Goal: Task Accomplishment & Management: Complete application form

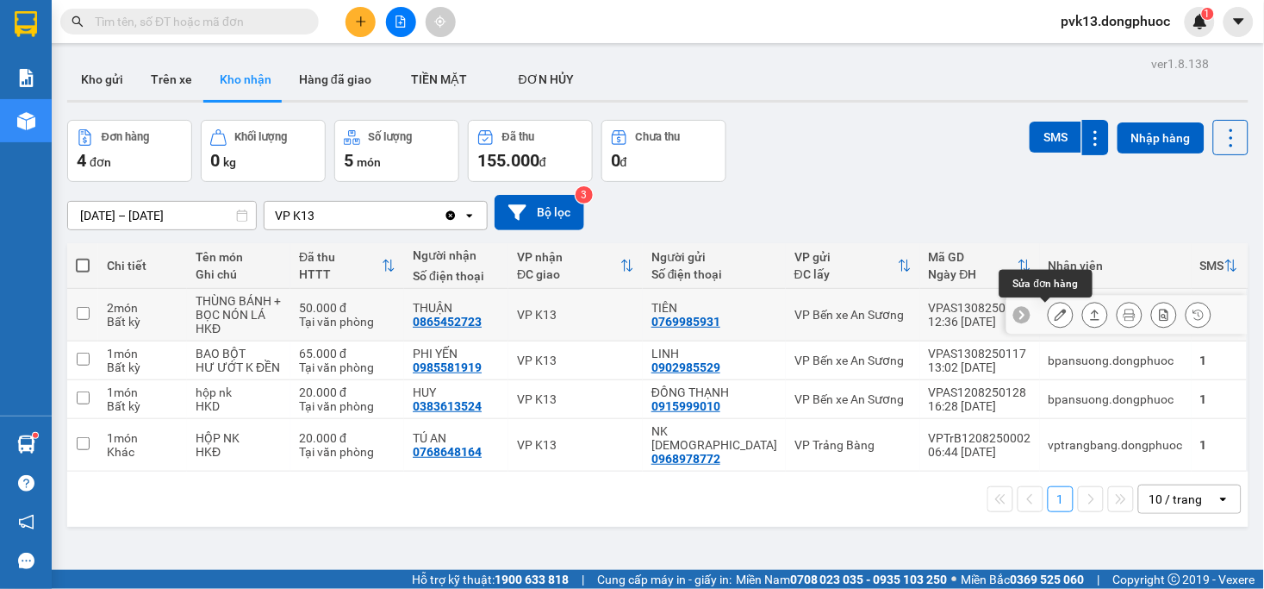
click at [1052, 314] on button at bounding box center [1061, 315] width 24 height 30
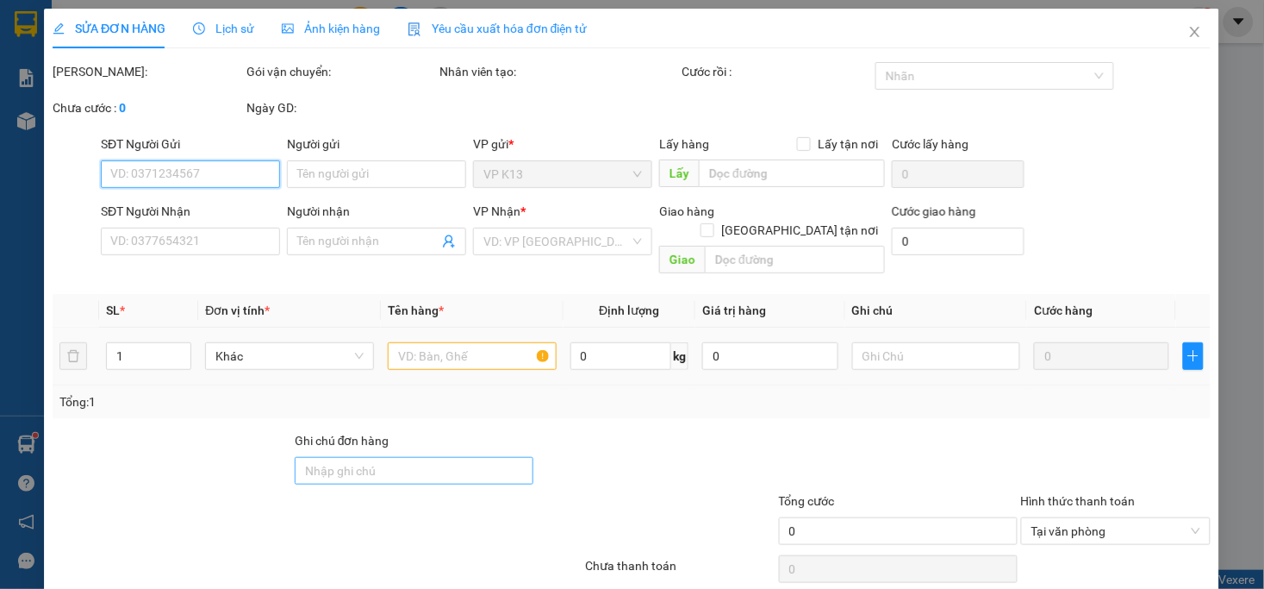
type input "0769985931"
type input "TIÊN"
type input "0865452723"
type input "THUẬN"
type input "50.000"
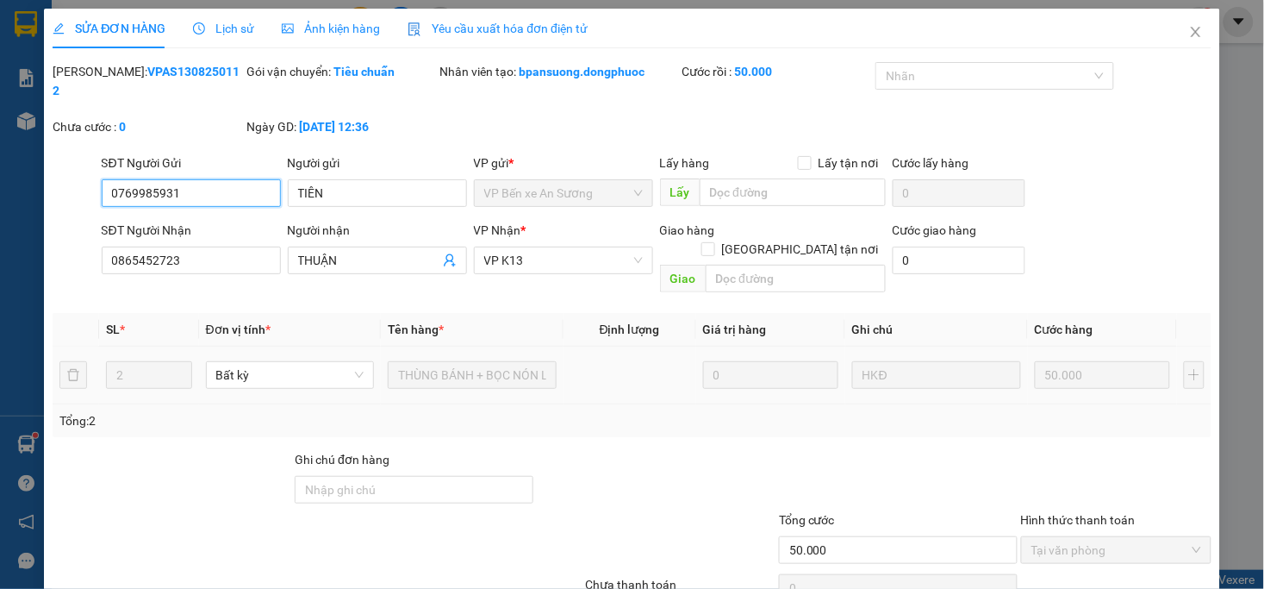
scroll to position [53, 0]
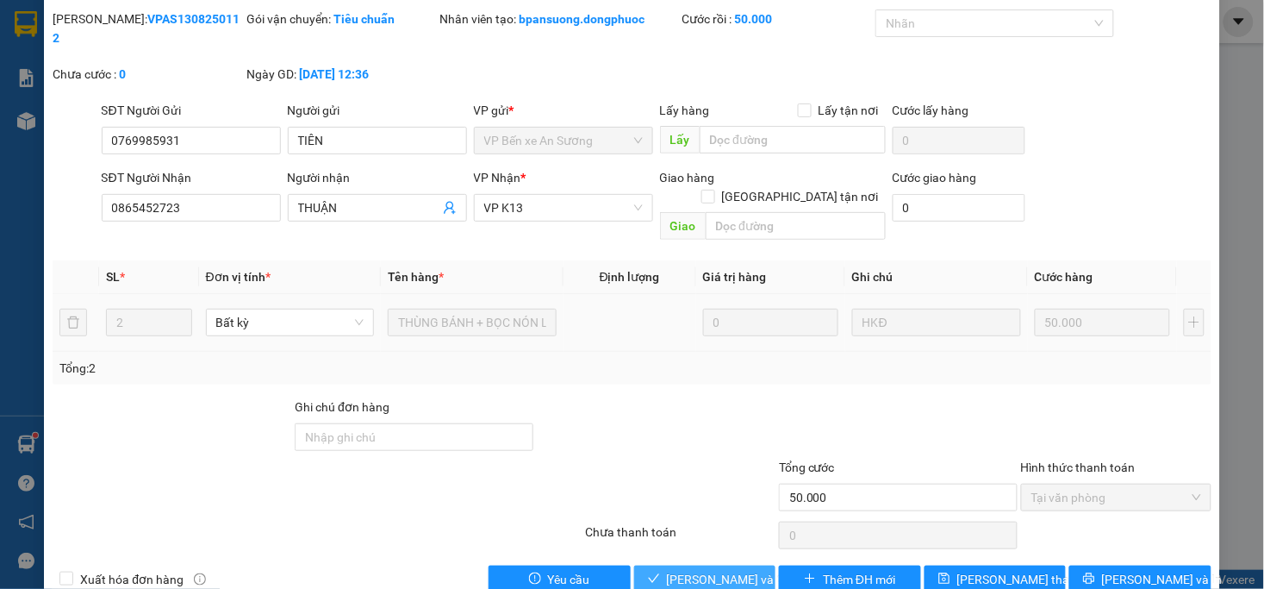
click at [670, 570] on span "[PERSON_NAME] và Giao hàng" at bounding box center [749, 579] width 165 height 19
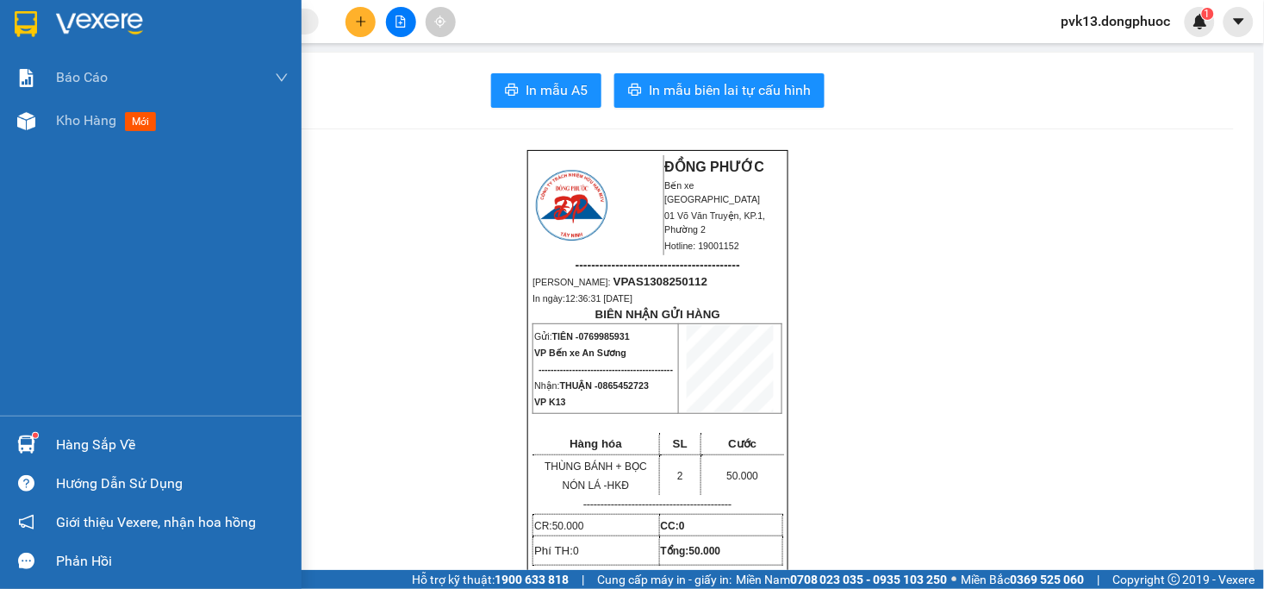
click at [35, 441] on div at bounding box center [26, 444] width 30 height 30
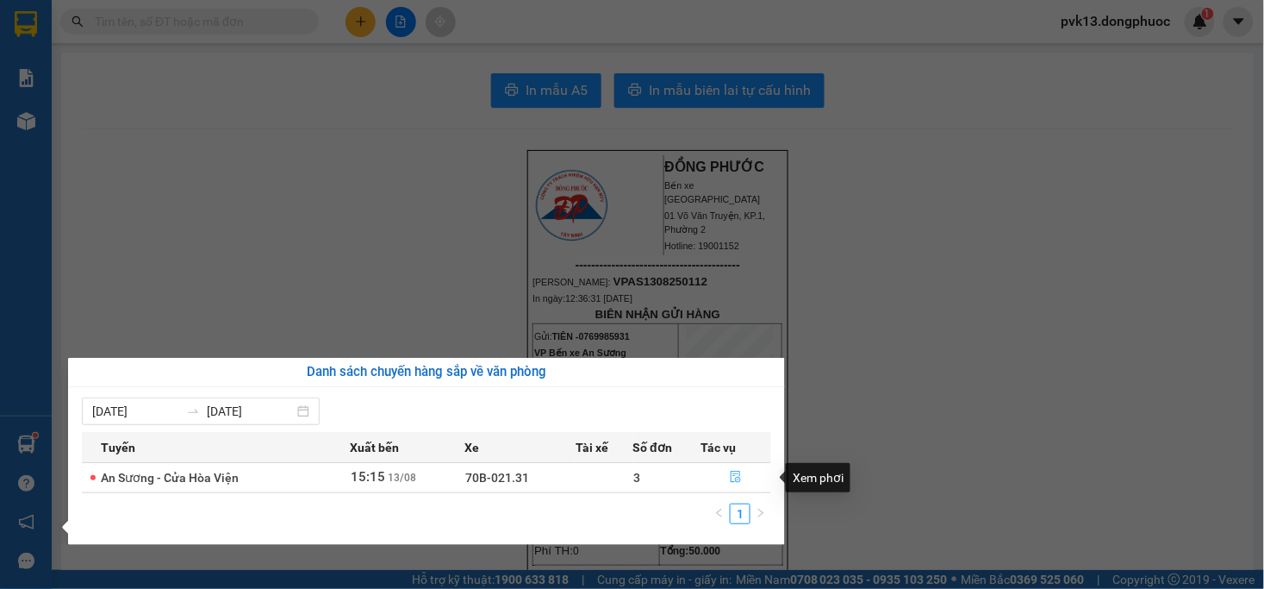
click at [739, 477] on icon "file-done" at bounding box center [736, 477] width 12 height 12
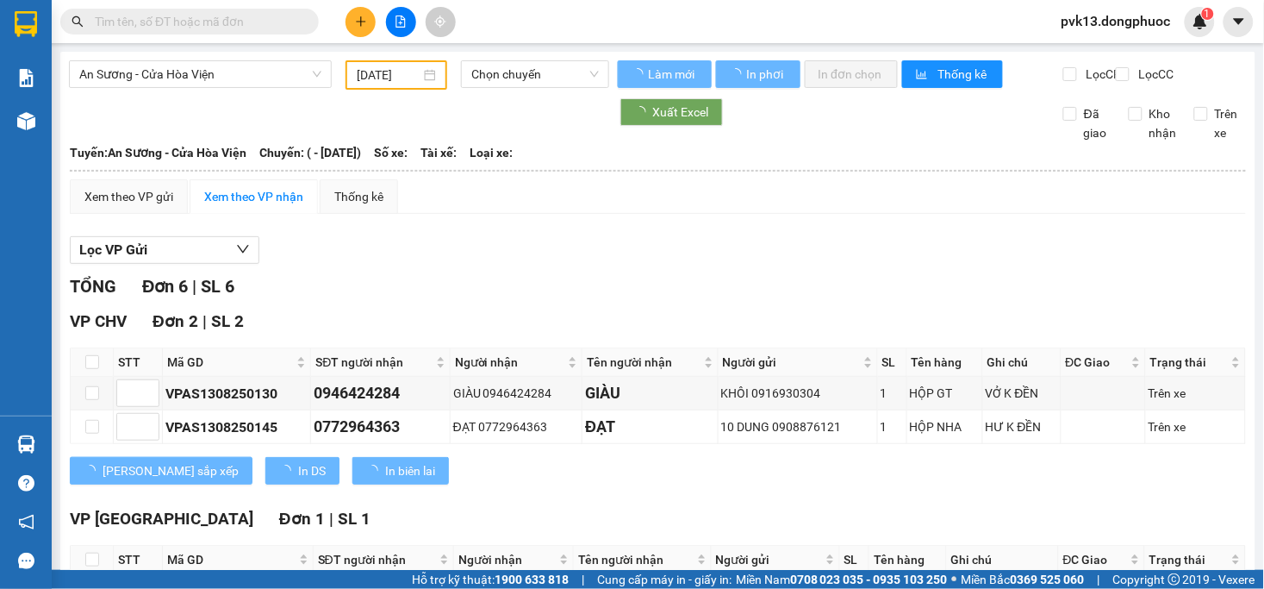
type input "[DATE]"
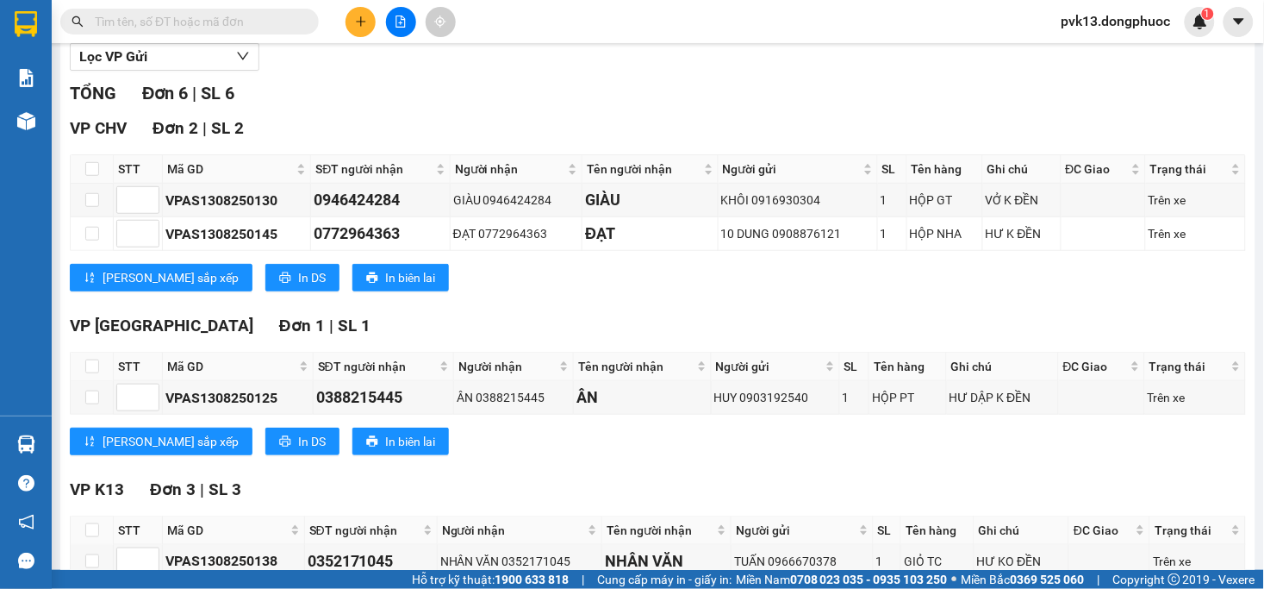
scroll to position [372, 0]
